Goal: Information Seeking & Learning: Learn about a topic

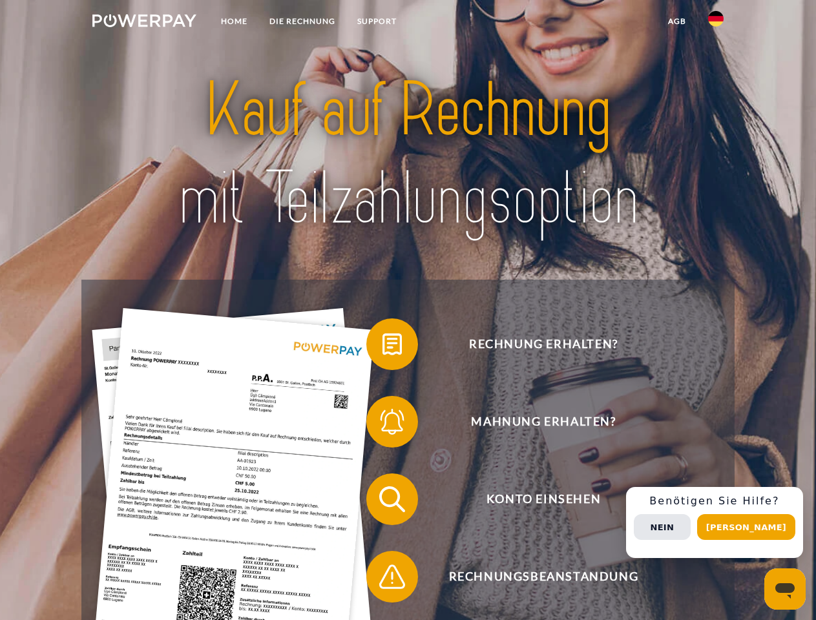
click at [144, 23] on img at bounding box center [144, 20] width 104 height 13
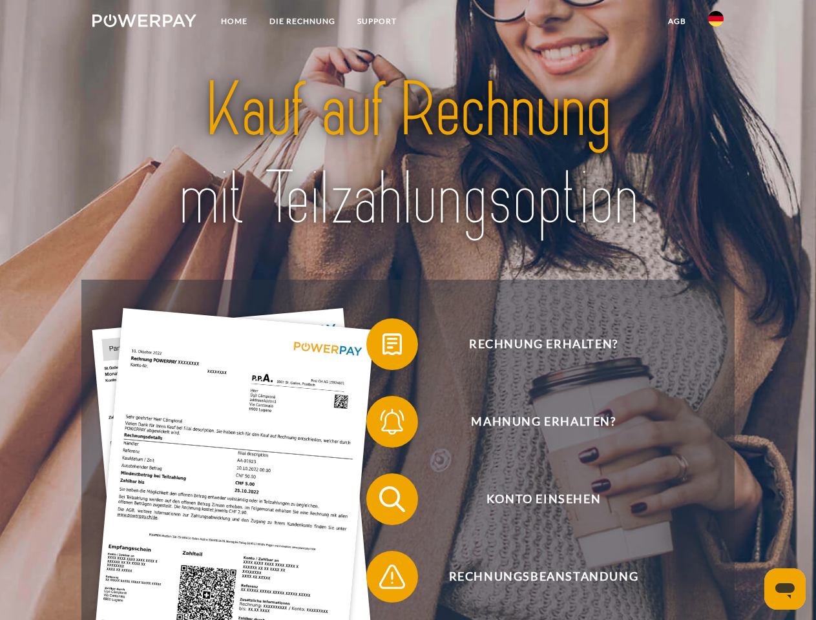
click at [715, 23] on img at bounding box center [715, 18] width 15 height 15
click at [676, 21] on link "agb" at bounding box center [677, 21] width 40 height 23
click at [382, 347] on span at bounding box center [372, 344] width 65 height 65
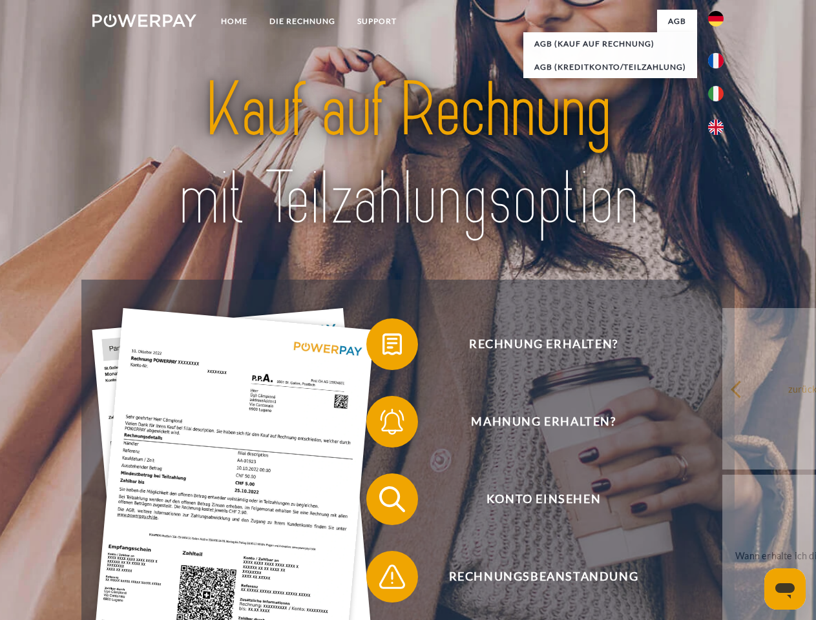
click at [382, 424] on div "Rechnung erhalten? Mahnung erhalten? Konto einsehen" at bounding box center [407, 538] width 652 height 517
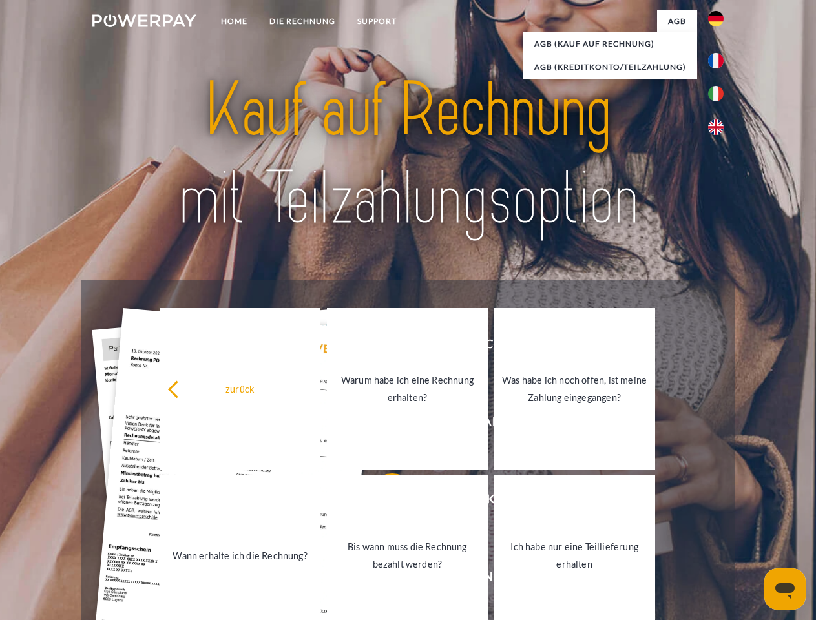
click at [382, 502] on link "Bis wann muss die Rechnung bezahlt werden?" at bounding box center [407, 555] width 161 height 161
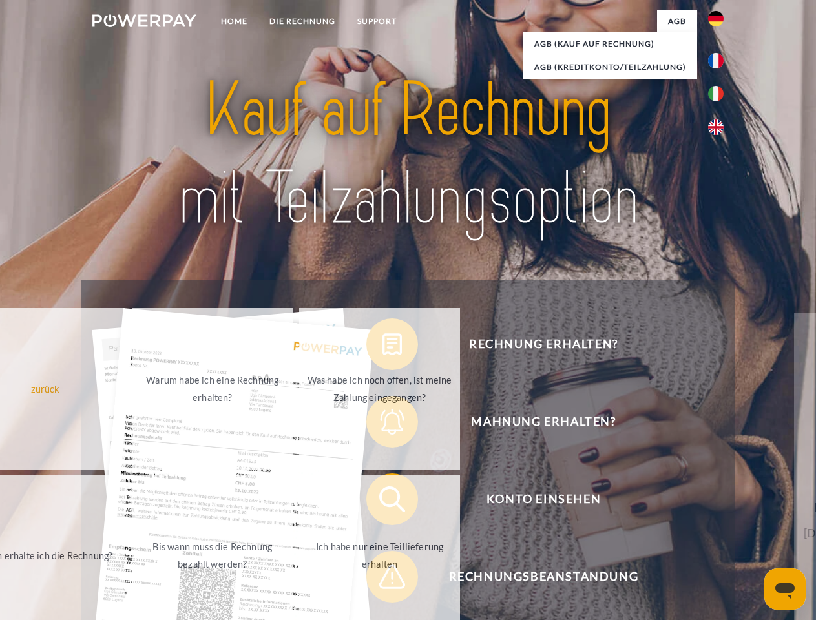
click at [382, 579] on span at bounding box center [372, 576] width 65 height 65
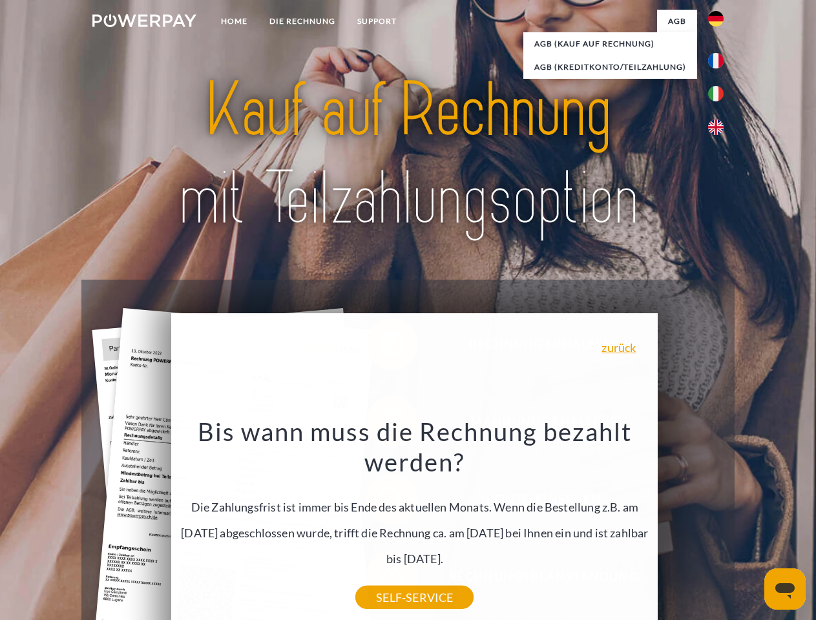
click at [719, 522] on div "Rechnung erhalten? Mahnung erhalten? Konto einsehen" at bounding box center [407, 538] width 652 height 517
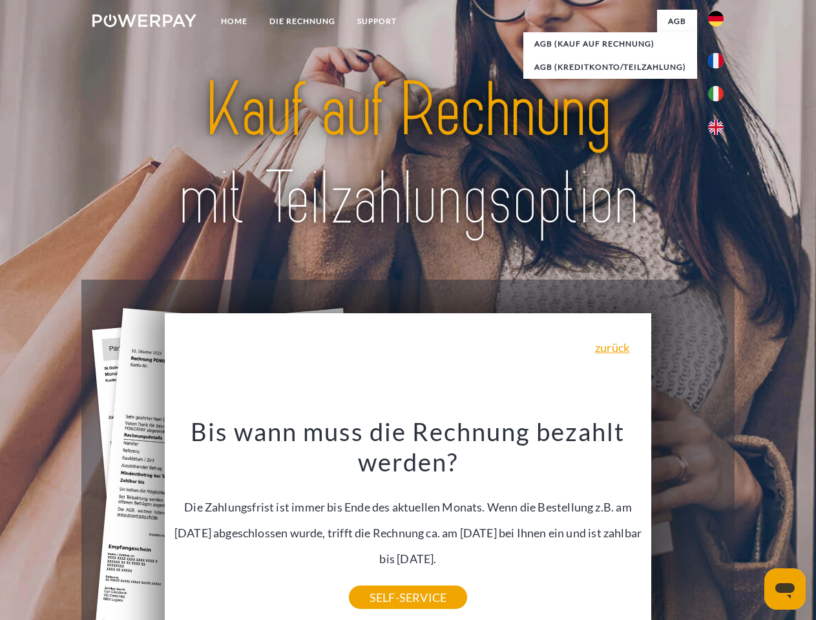
click at [687, 525] on span "Konto einsehen" at bounding box center [543, 499] width 316 height 52
click at [750, 527] on header "Home DIE RECHNUNG SUPPORT" at bounding box center [408, 446] width 816 height 892
